Goal: Ask a question

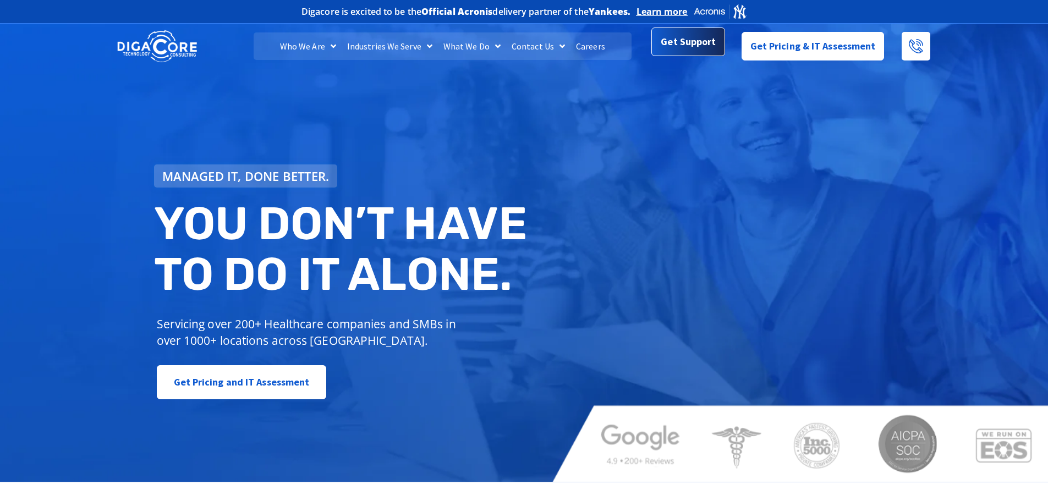
click at [690, 42] on span "Get Support" at bounding box center [687, 42] width 55 height 22
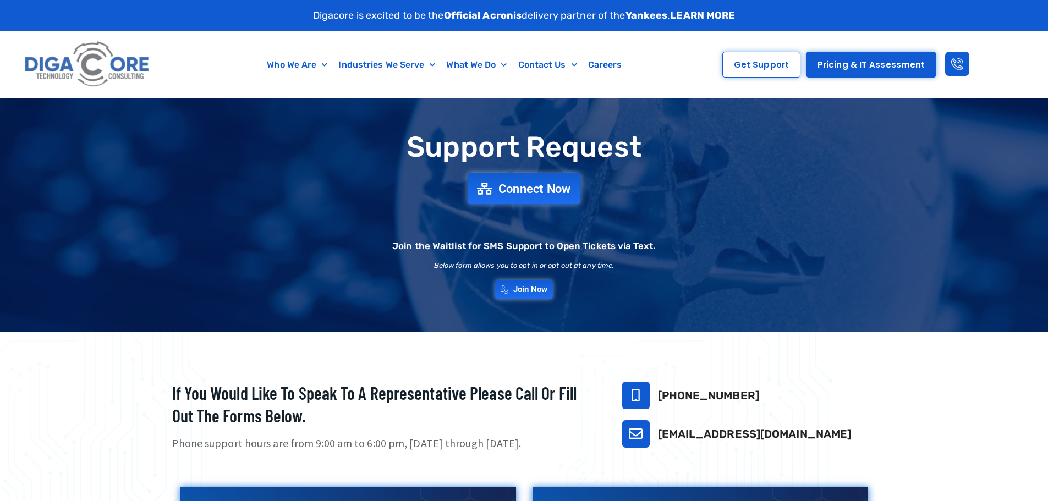
click at [525, 187] on span "Connect Now" at bounding box center [534, 189] width 73 height 12
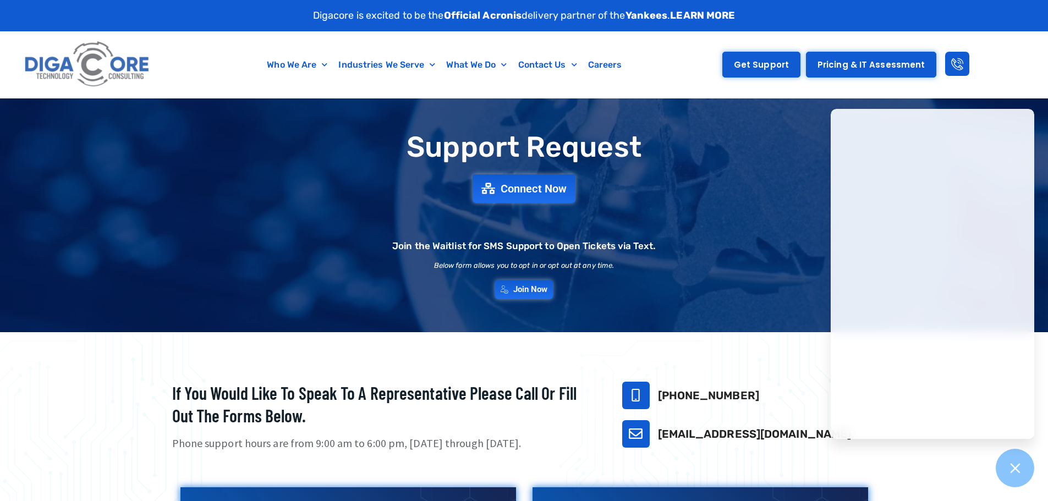
click at [763, 67] on span "Get Support" at bounding box center [761, 64] width 55 height 8
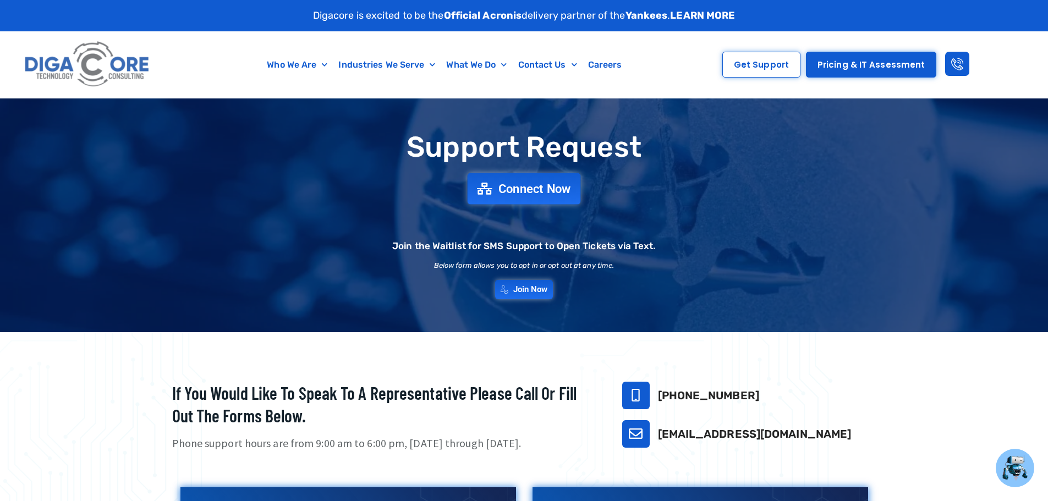
click at [537, 189] on span "Connect Now" at bounding box center [534, 189] width 73 height 12
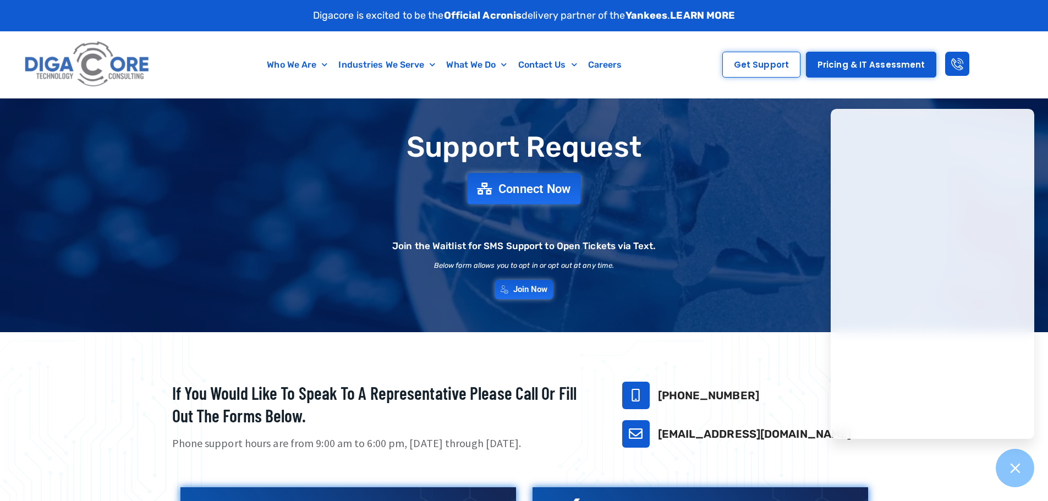
click at [526, 189] on span "Connect Now" at bounding box center [534, 189] width 73 height 12
click at [768, 68] on span "Get Support" at bounding box center [761, 64] width 55 height 8
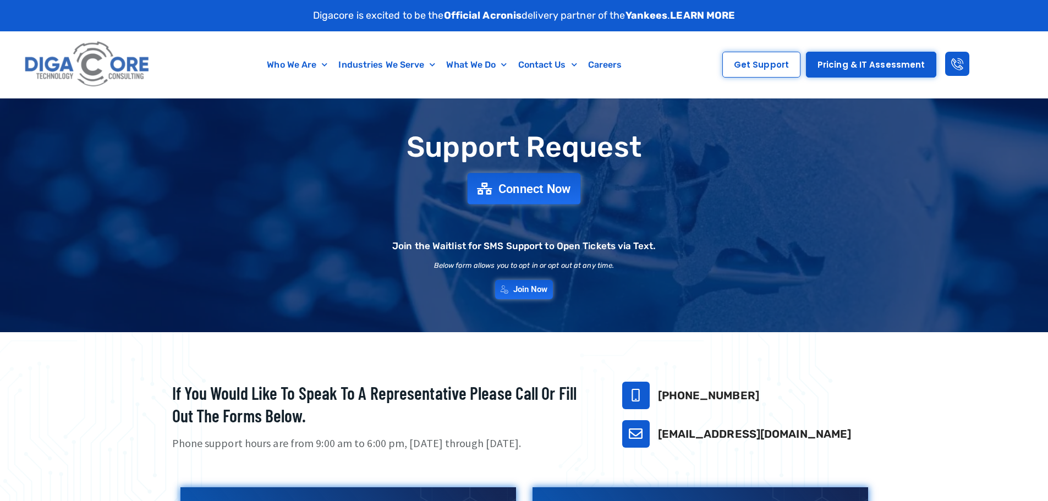
click at [524, 190] on span "Connect Now" at bounding box center [534, 189] width 73 height 12
